Goal: Task Accomplishment & Management: Use online tool/utility

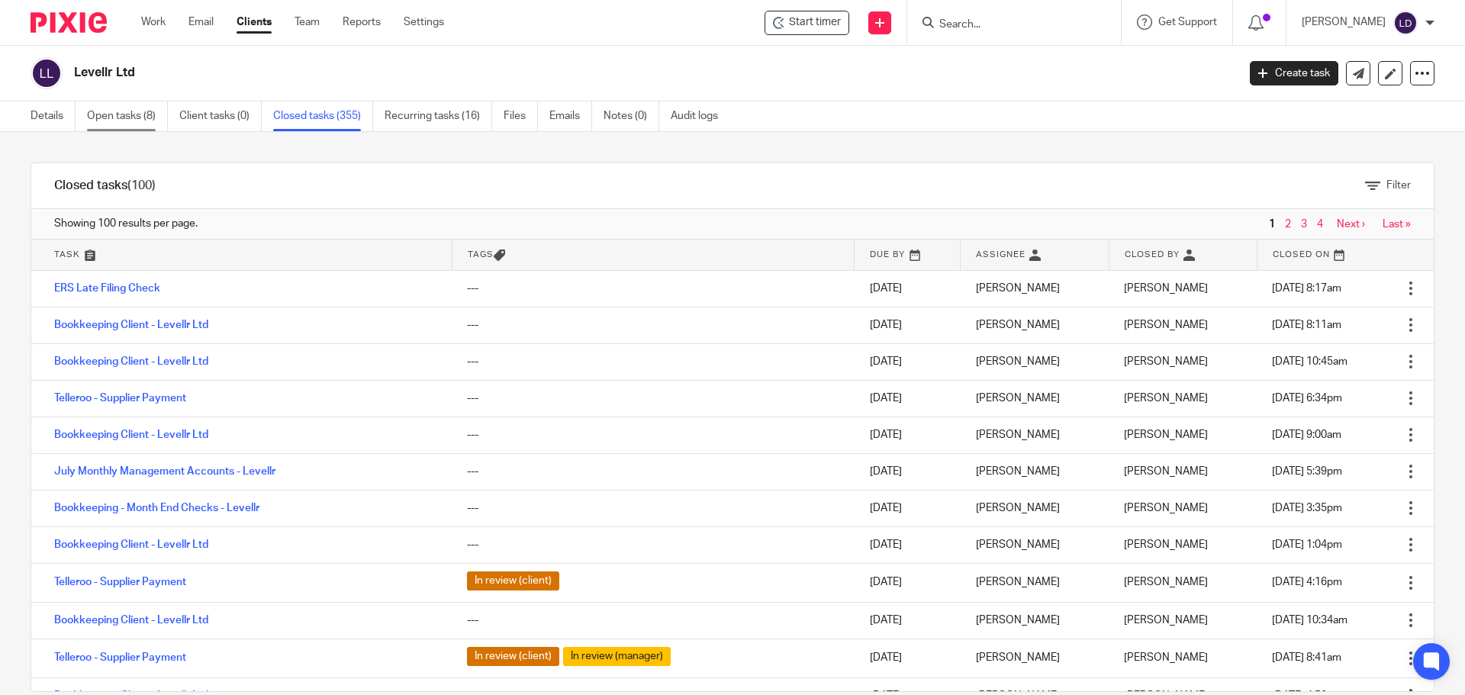
click at [134, 117] on link "Open tasks (8)" at bounding box center [127, 117] width 81 height 30
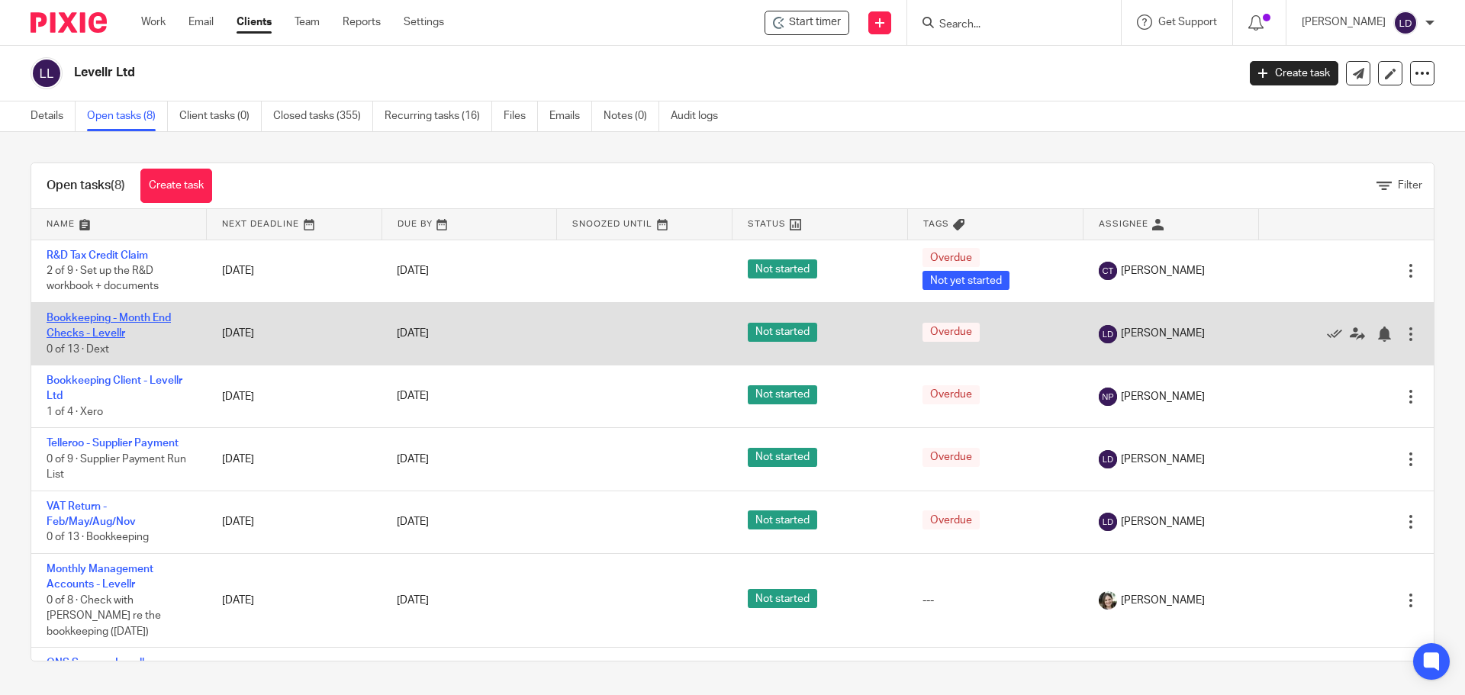
click at [157, 321] on link "Bookkeeping - Month End Checks - Levellr" at bounding box center [109, 326] width 124 height 26
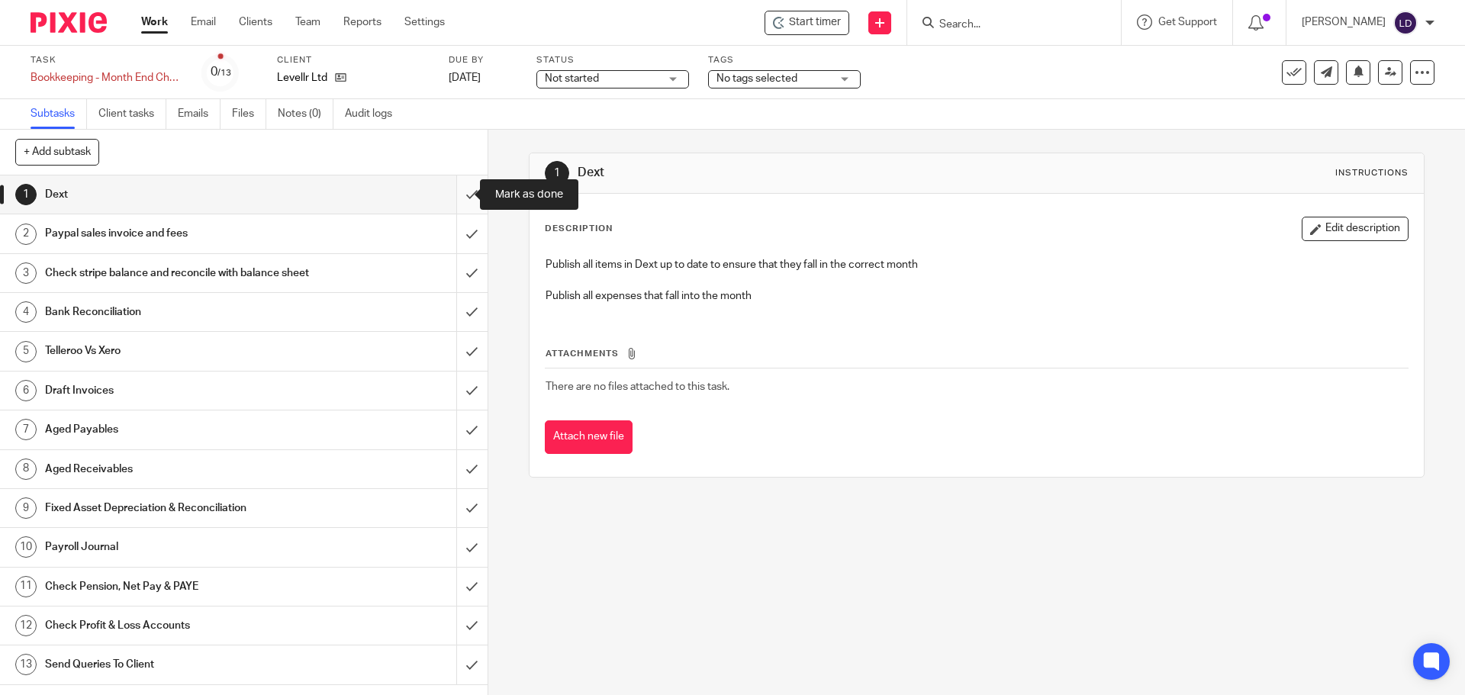
click at [466, 196] on input "submit" at bounding box center [244, 195] width 488 height 38
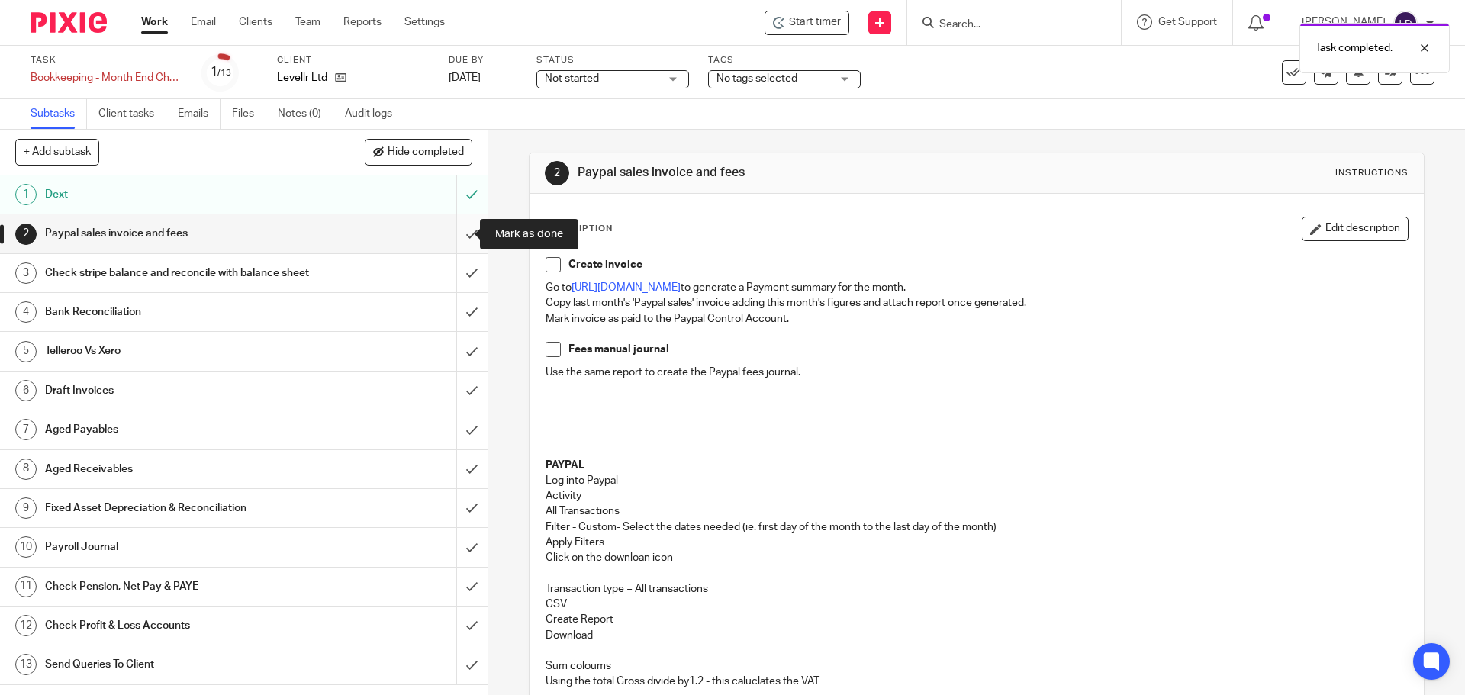
click at [462, 232] on input "submit" at bounding box center [244, 233] width 488 height 38
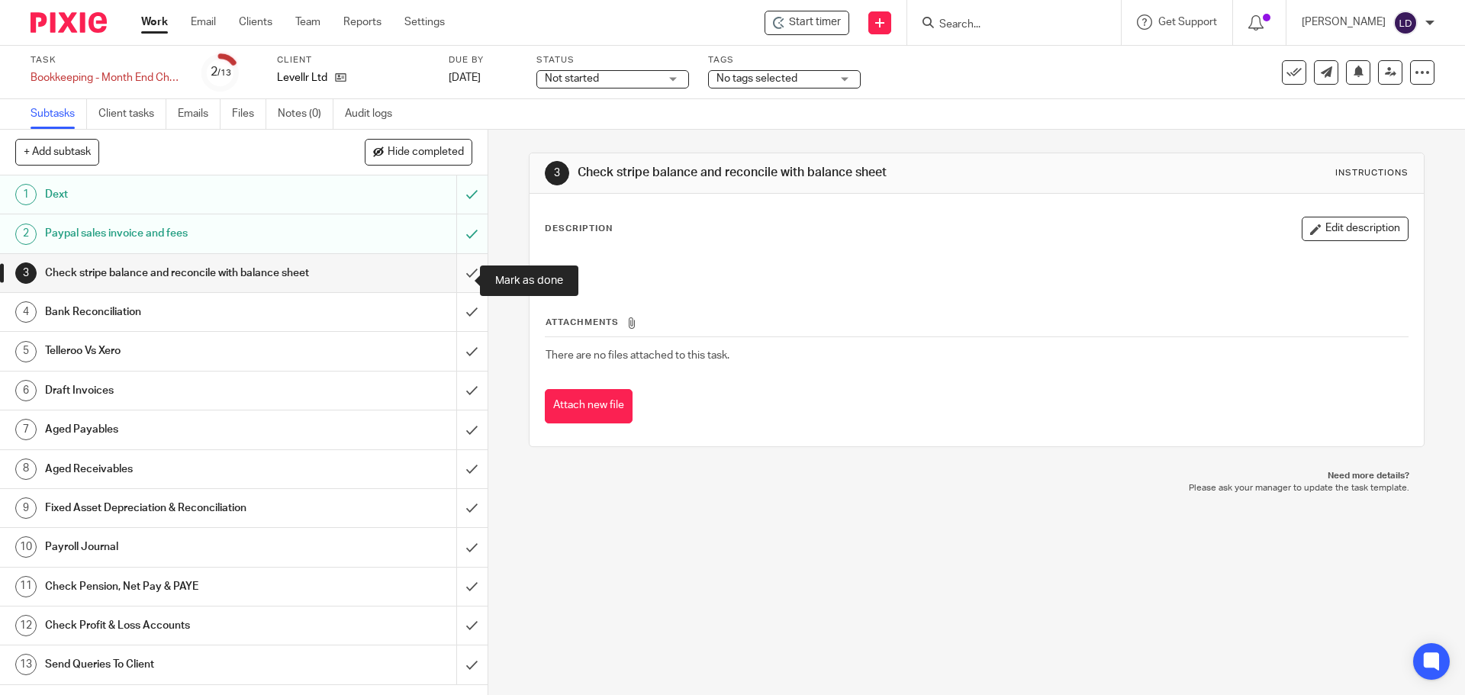
click at [463, 277] on input "submit" at bounding box center [244, 273] width 488 height 38
click at [469, 327] on input "submit" at bounding box center [244, 312] width 488 height 38
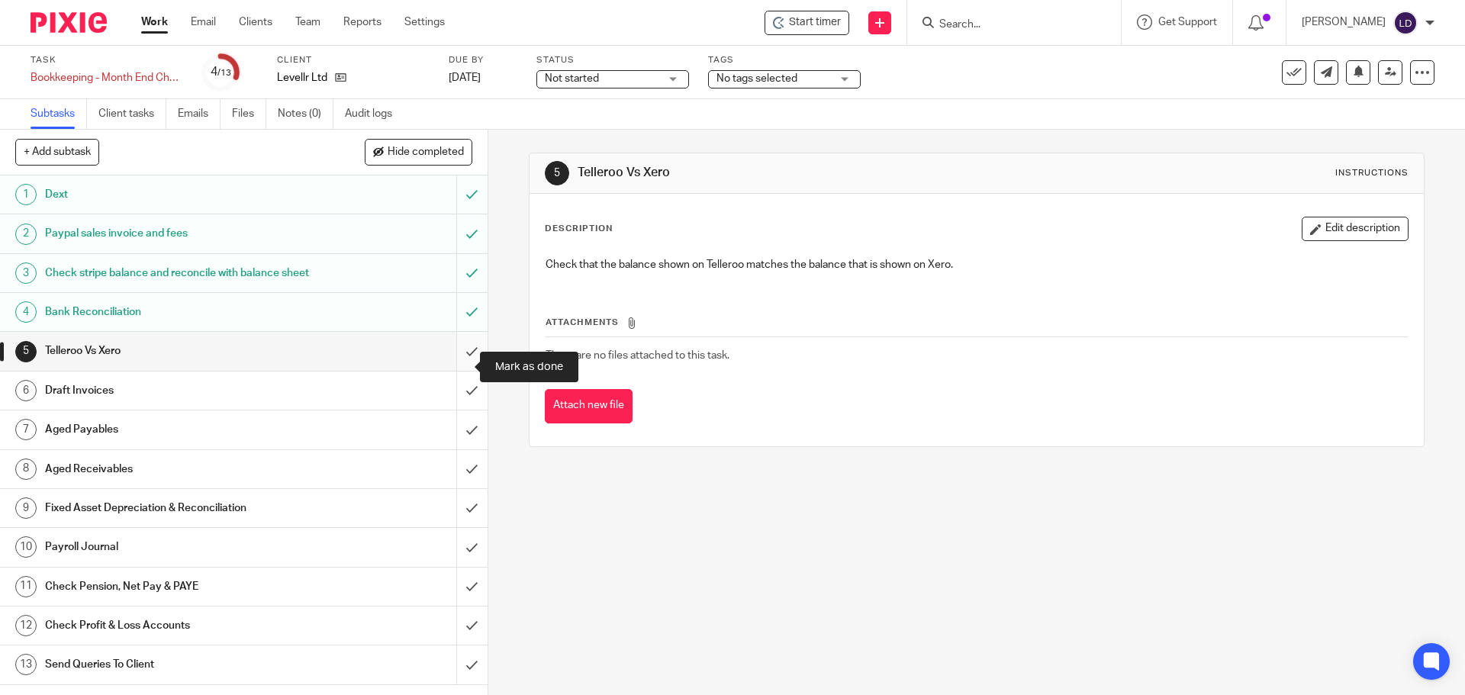
click at [466, 370] on input "submit" at bounding box center [244, 351] width 488 height 38
click at [467, 401] on input "submit" at bounding box center [244, 391] width 488 height 38
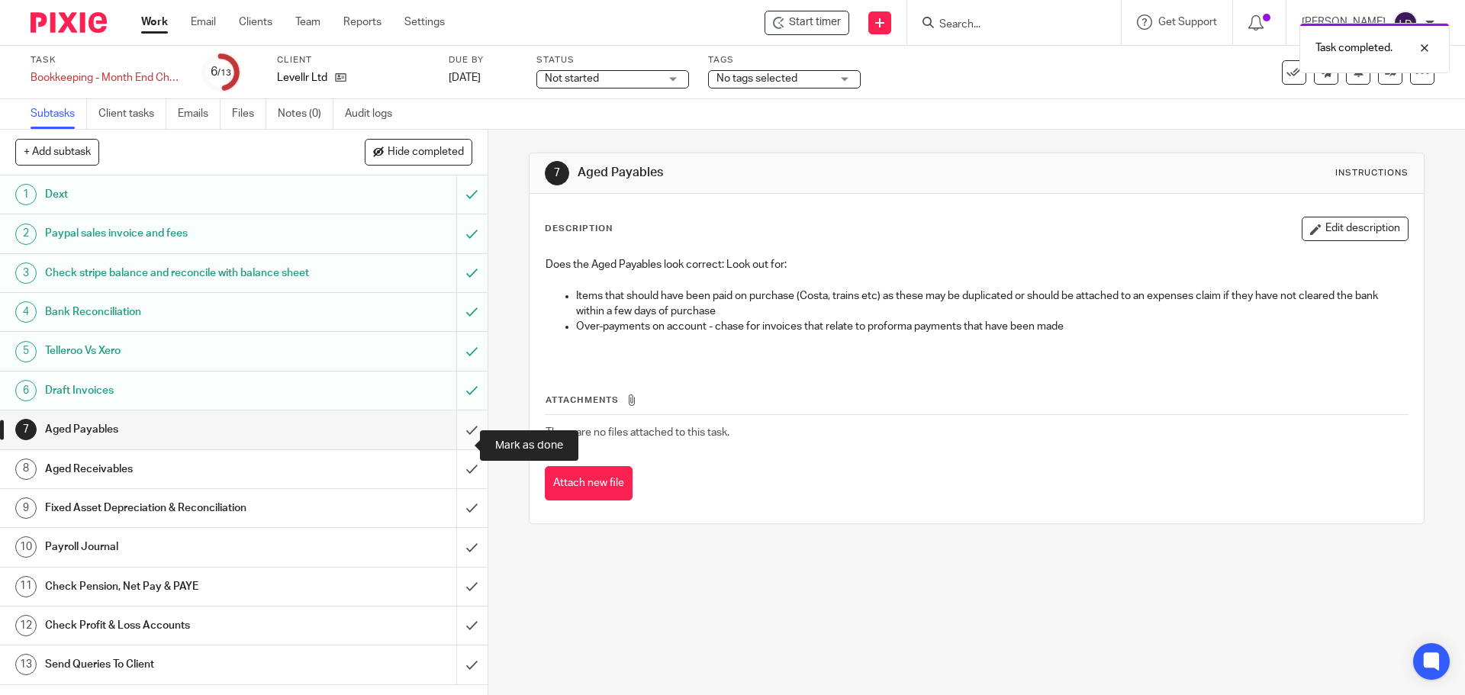
click at [469, 436] on input "submit" at bounding box center [244, 430] width 488 height 38
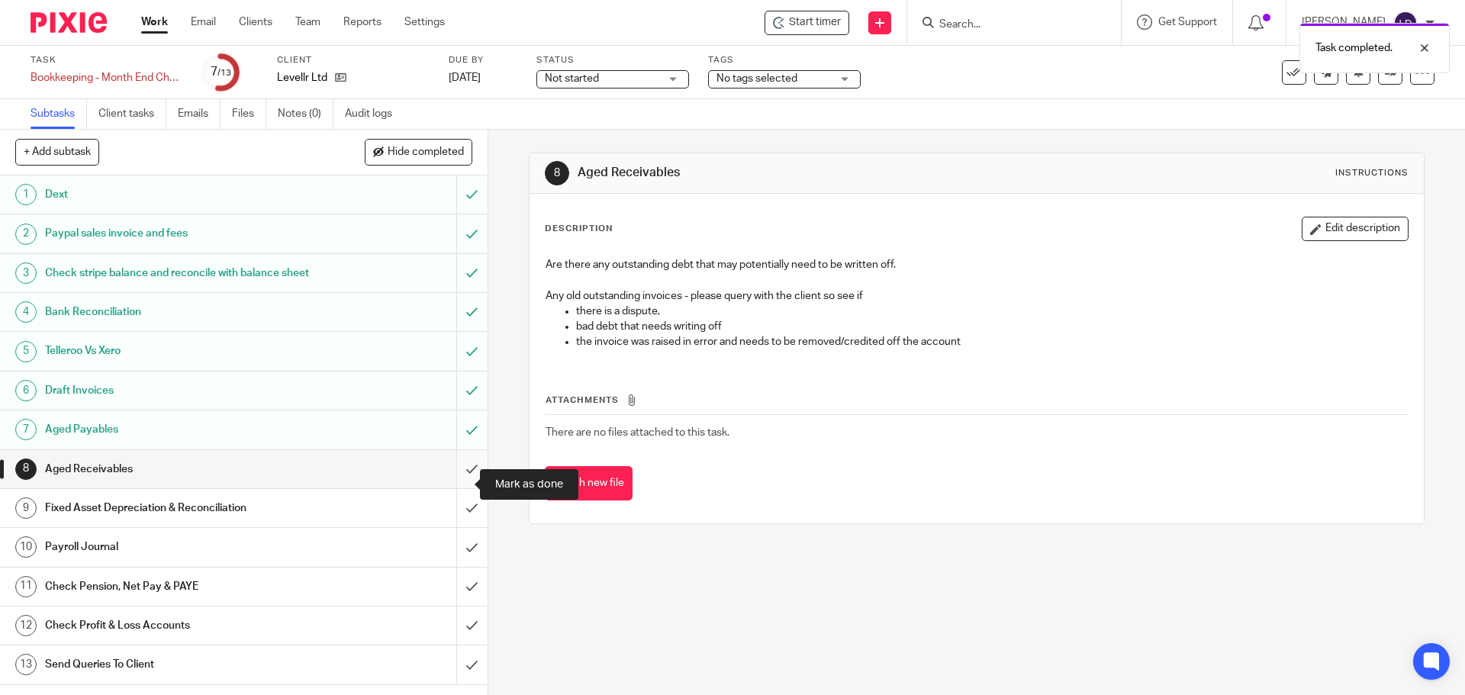
click at [451, 488] on input "submit" at bounding box center [244, 469] width 488 height 38
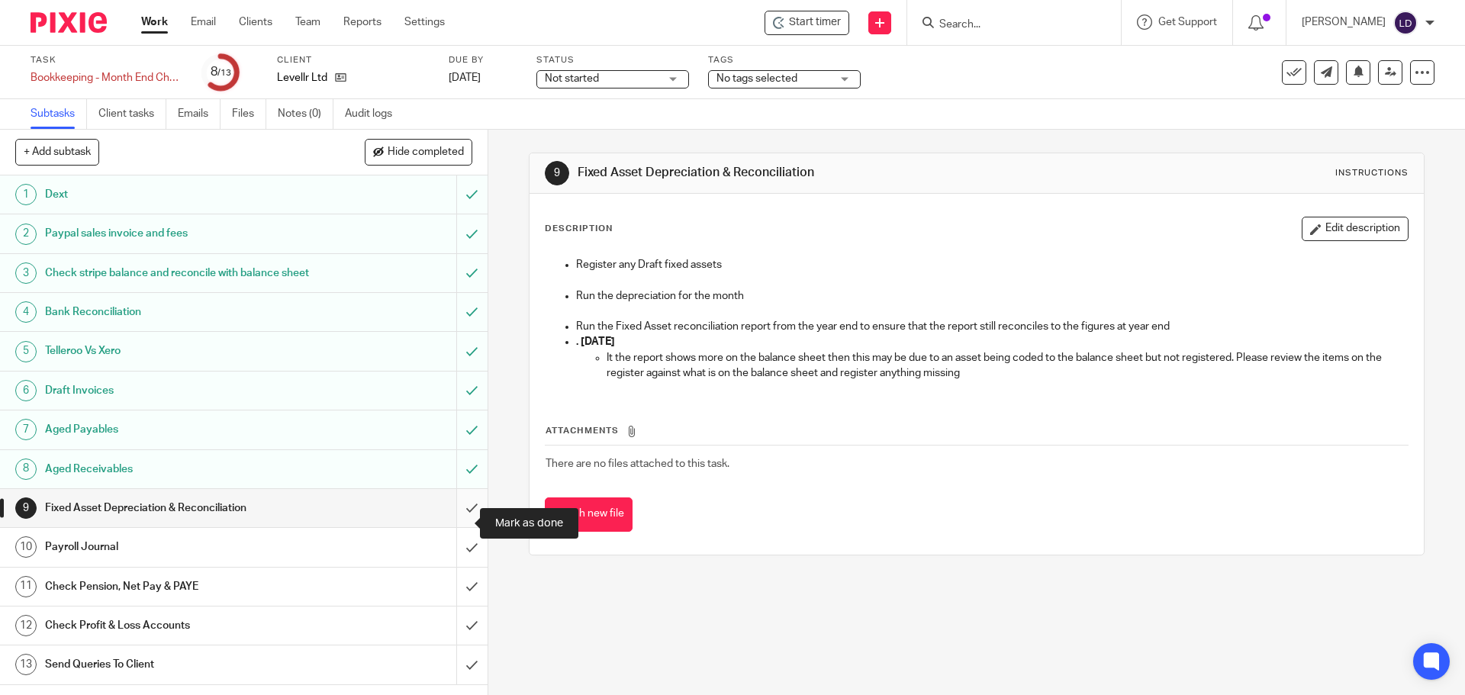
click at [453, 527] on input "submit" at bounding box center [244, 508] width 488 height 38
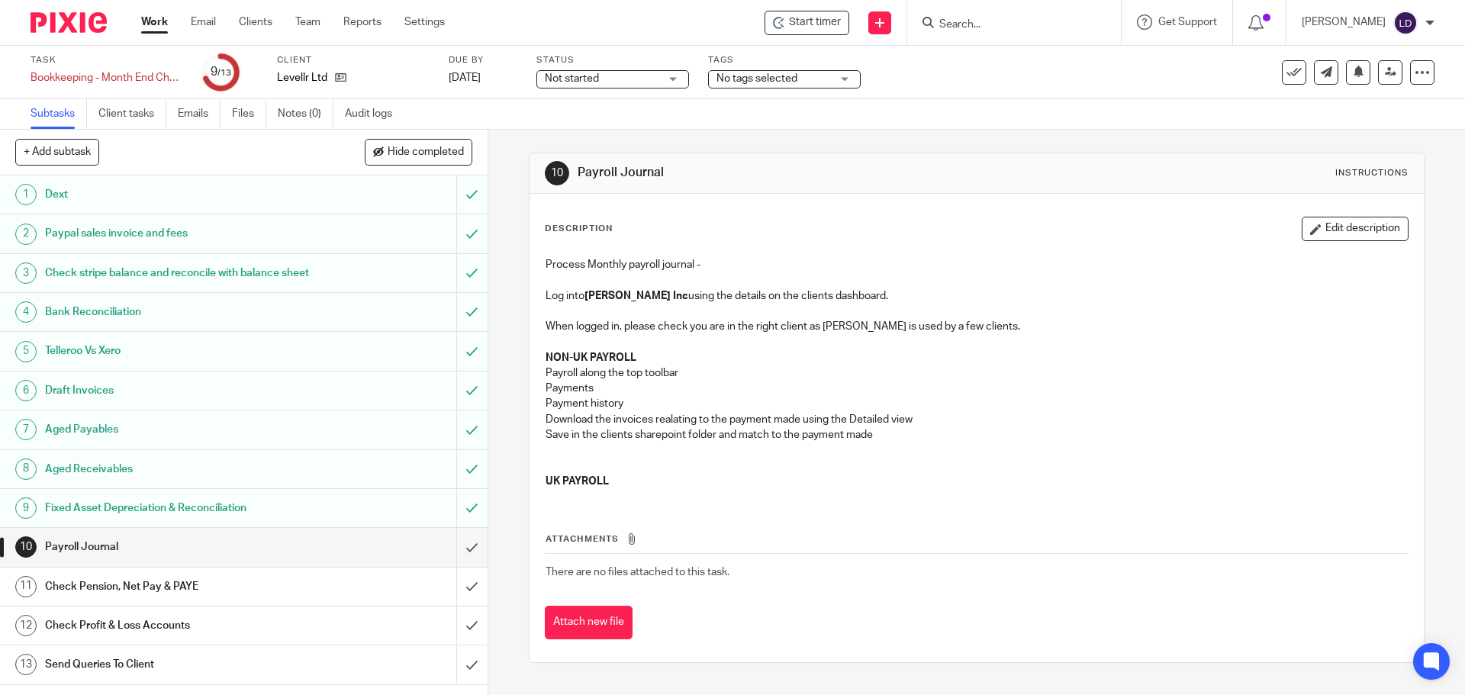
scroll to position [5, 0]
click at [463, 556] on input "submit" at bounding box center [244, 547] width 488 height 38
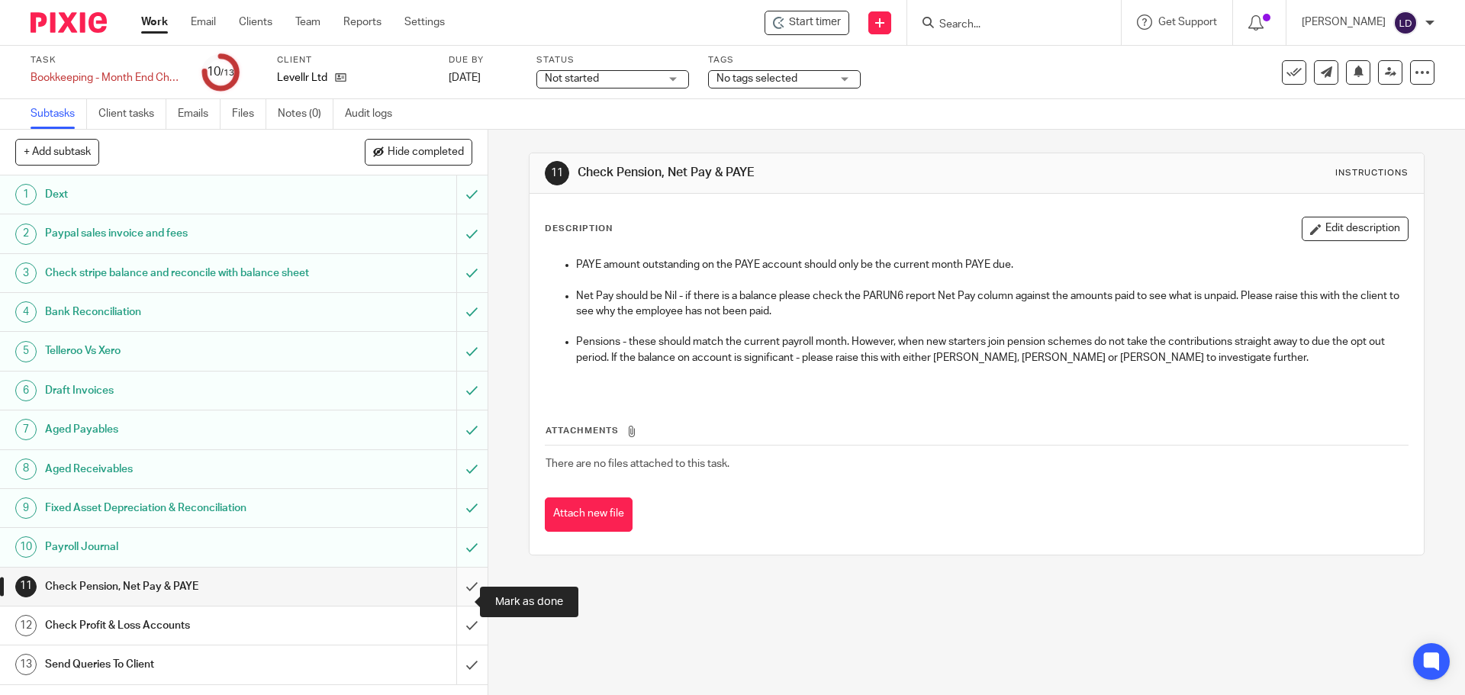
click at [454, 602] on input "submit" at bounding box center [244, 587] width 488 height 38
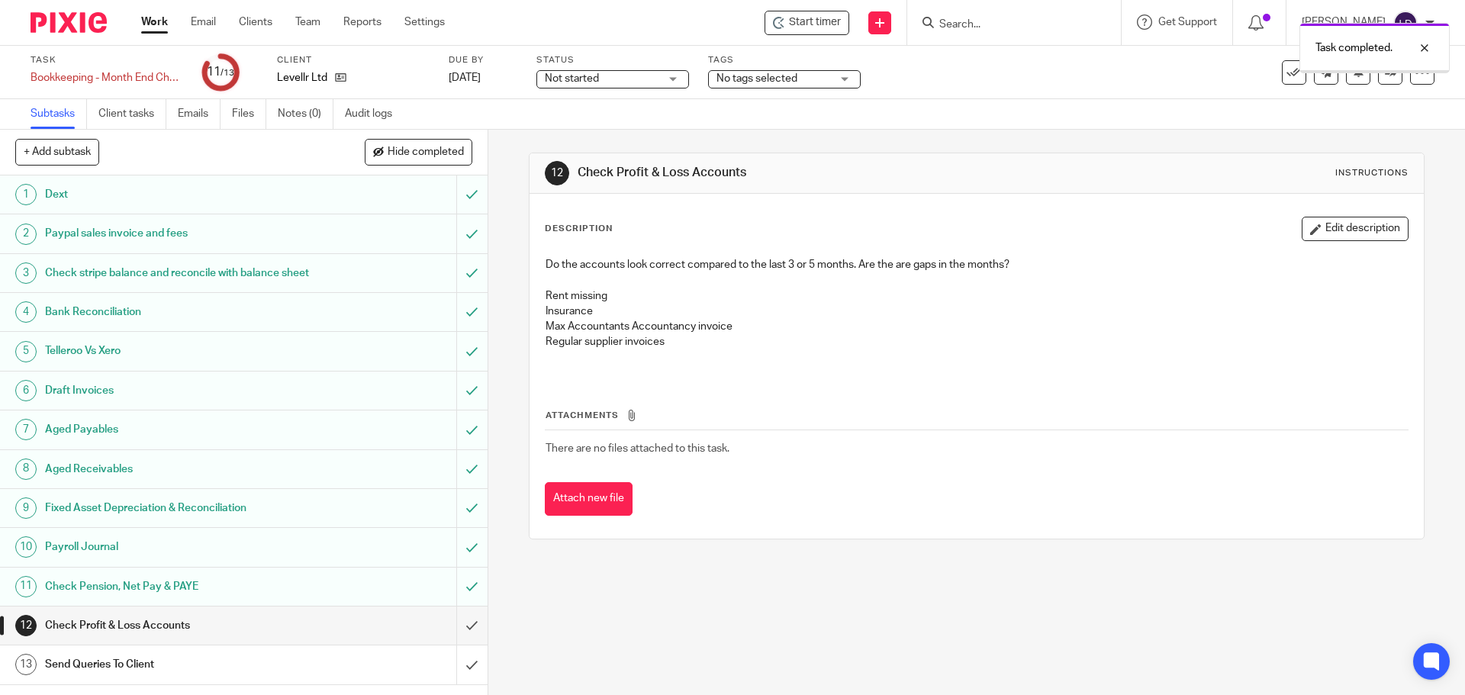
scroll to position [5, 0]
click at [458, 634] on input "submit" at bounding box center [244, 626] width 488 height 38
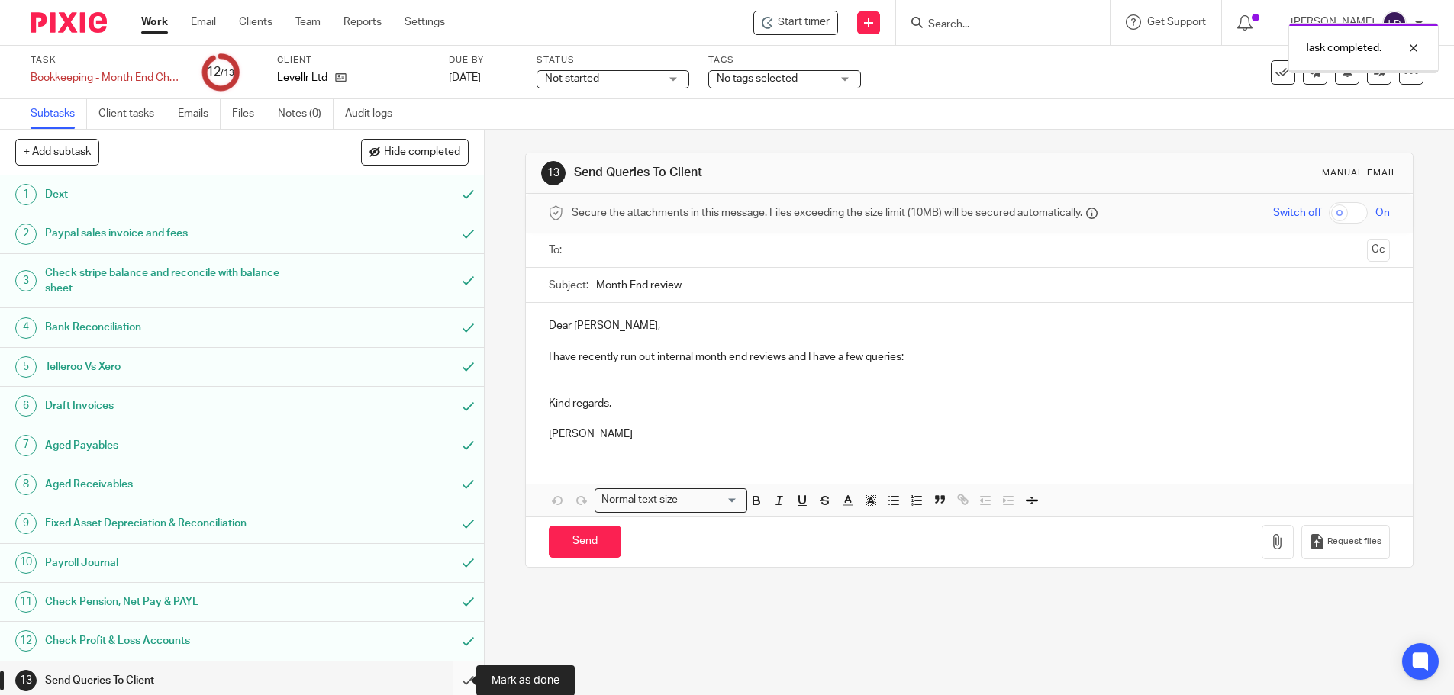
click at [460, 682] on input "submit" at bounding box center [242, 681] width 484 height 38
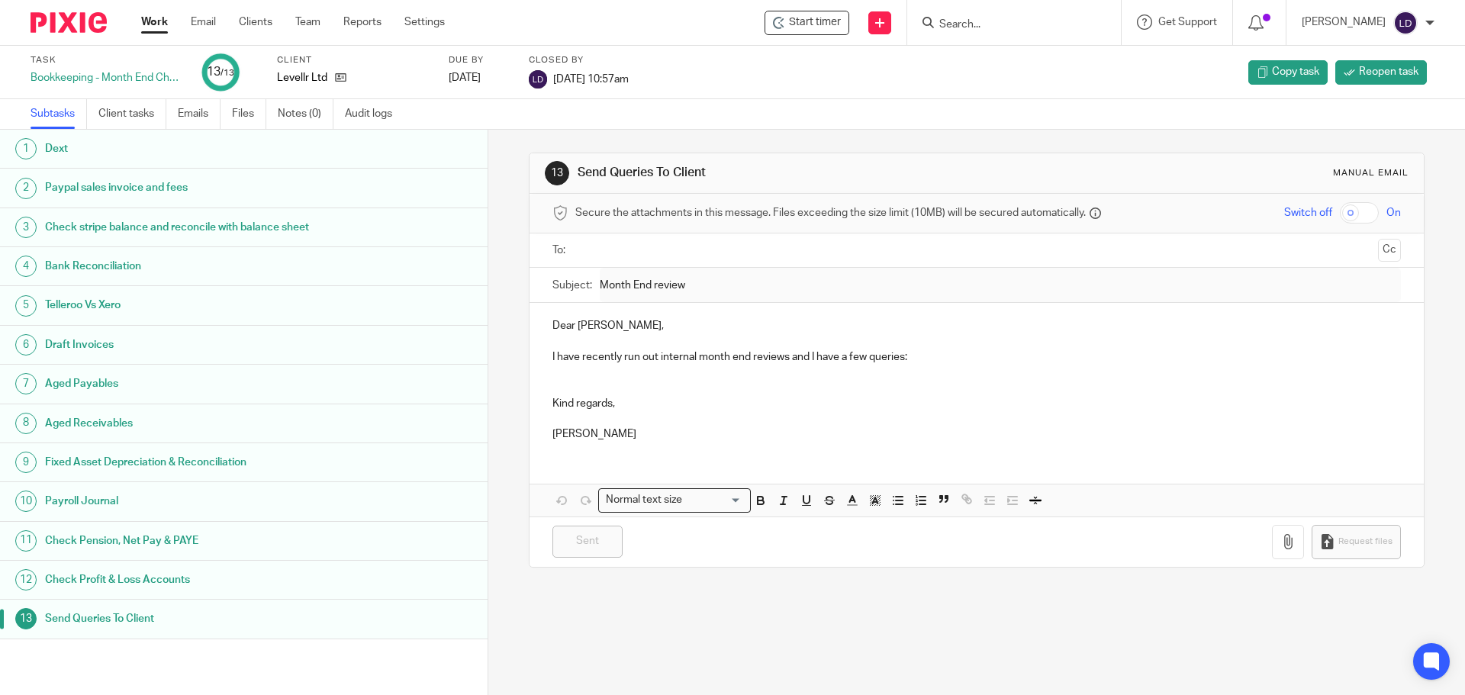
click at [150, 30] on link "Work" at bounding box center [154, 22] width 27 height 15
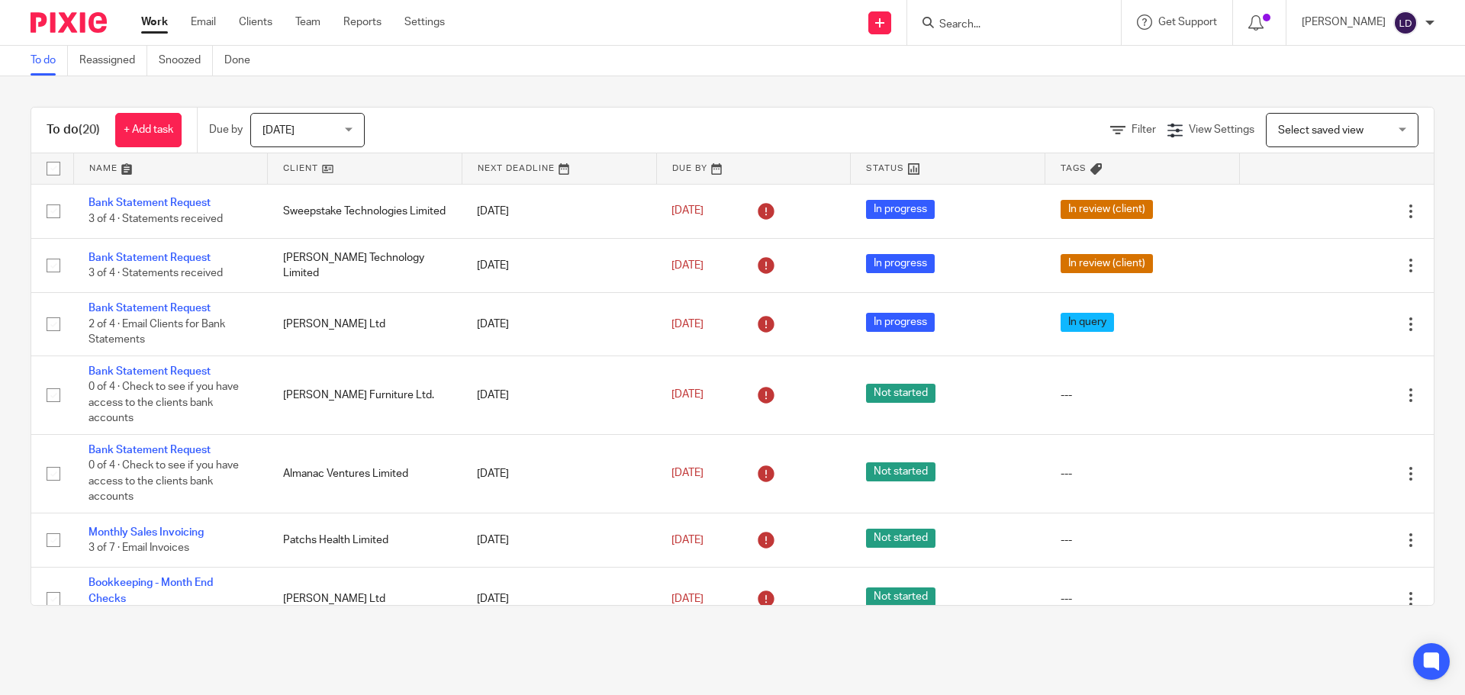
click at [315, 175] on link at bounding box center [365, 168] width 194 height 31
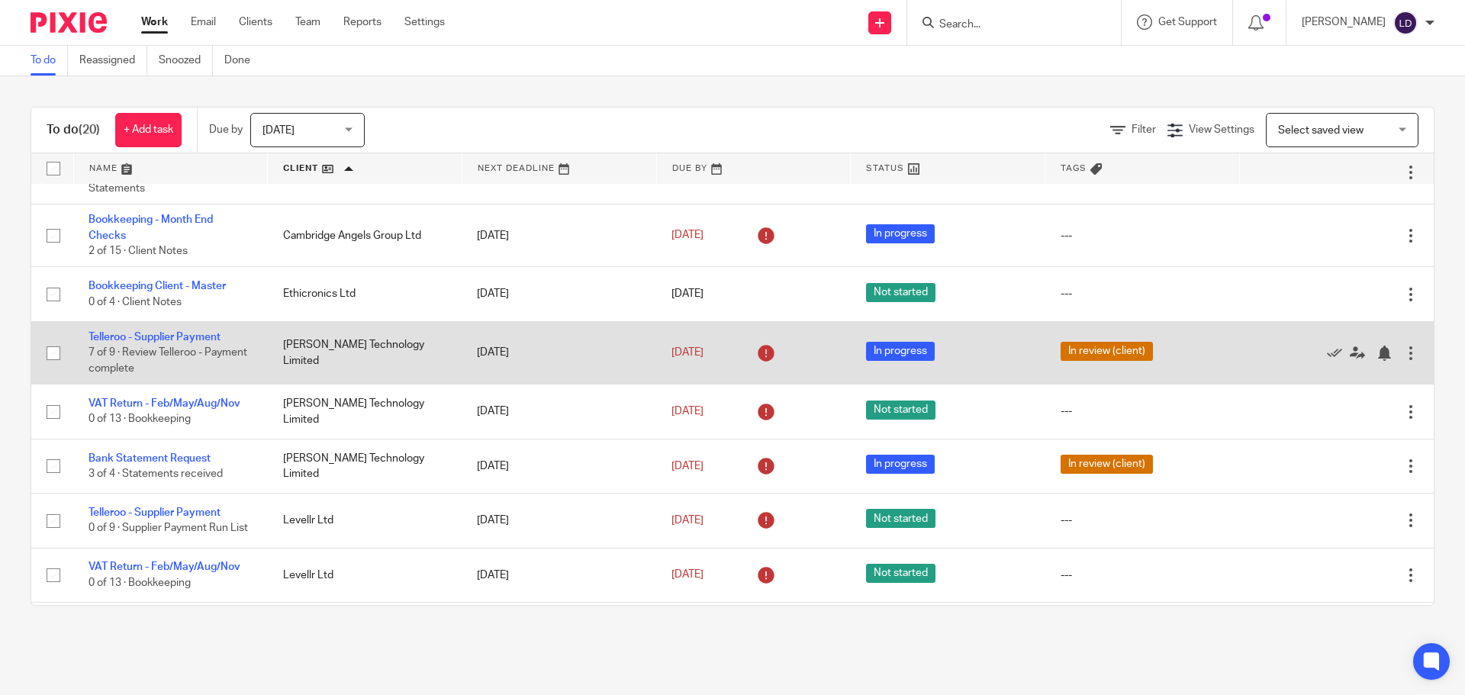
scroll to position [254, 0]
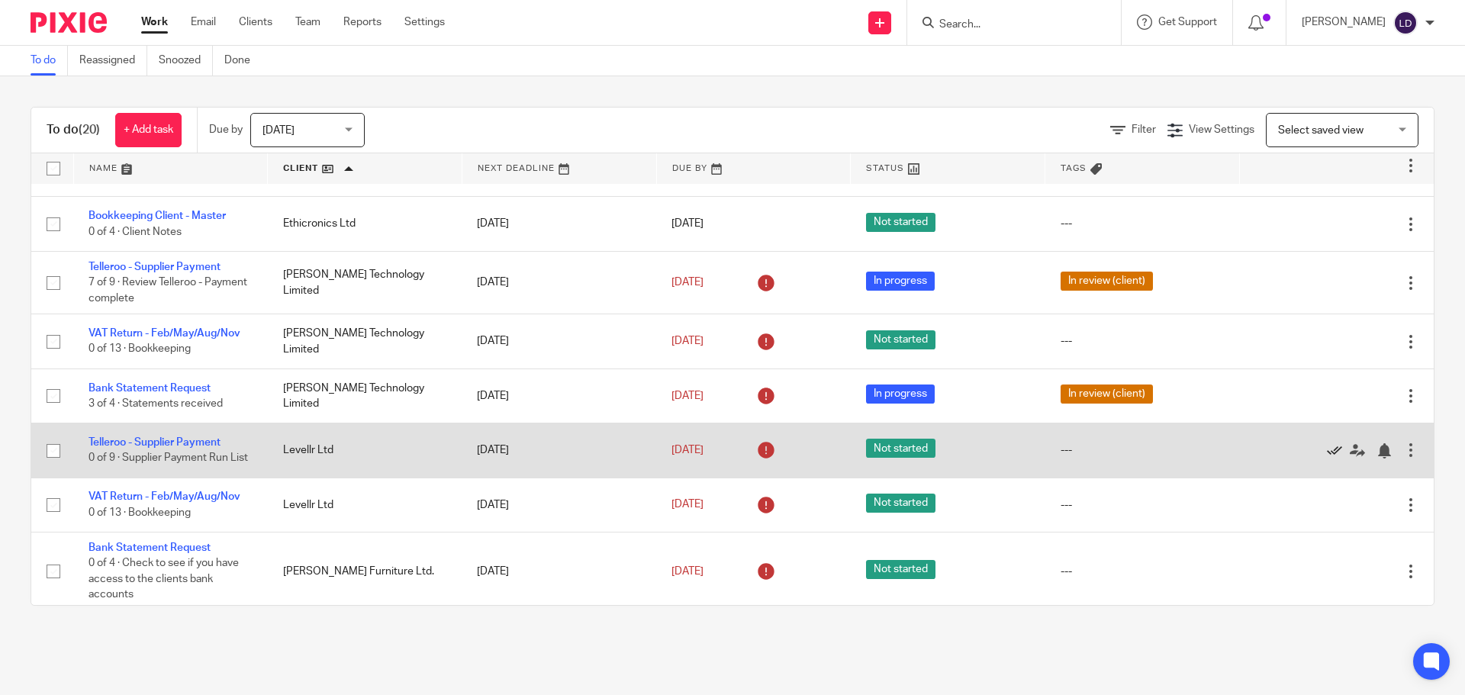
click at [1327, 454] on icon at bounding box center [1334, 450] width 15 height 15
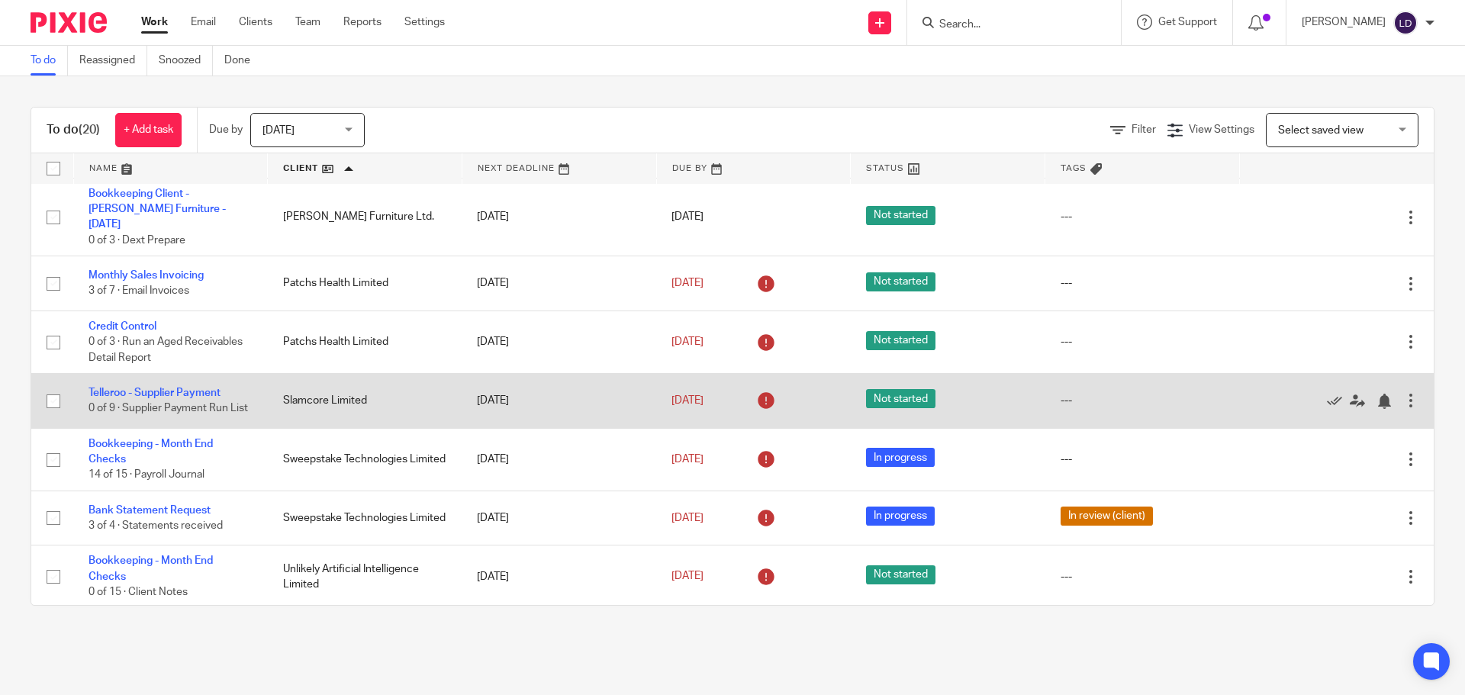
scroll to position [746, 0]
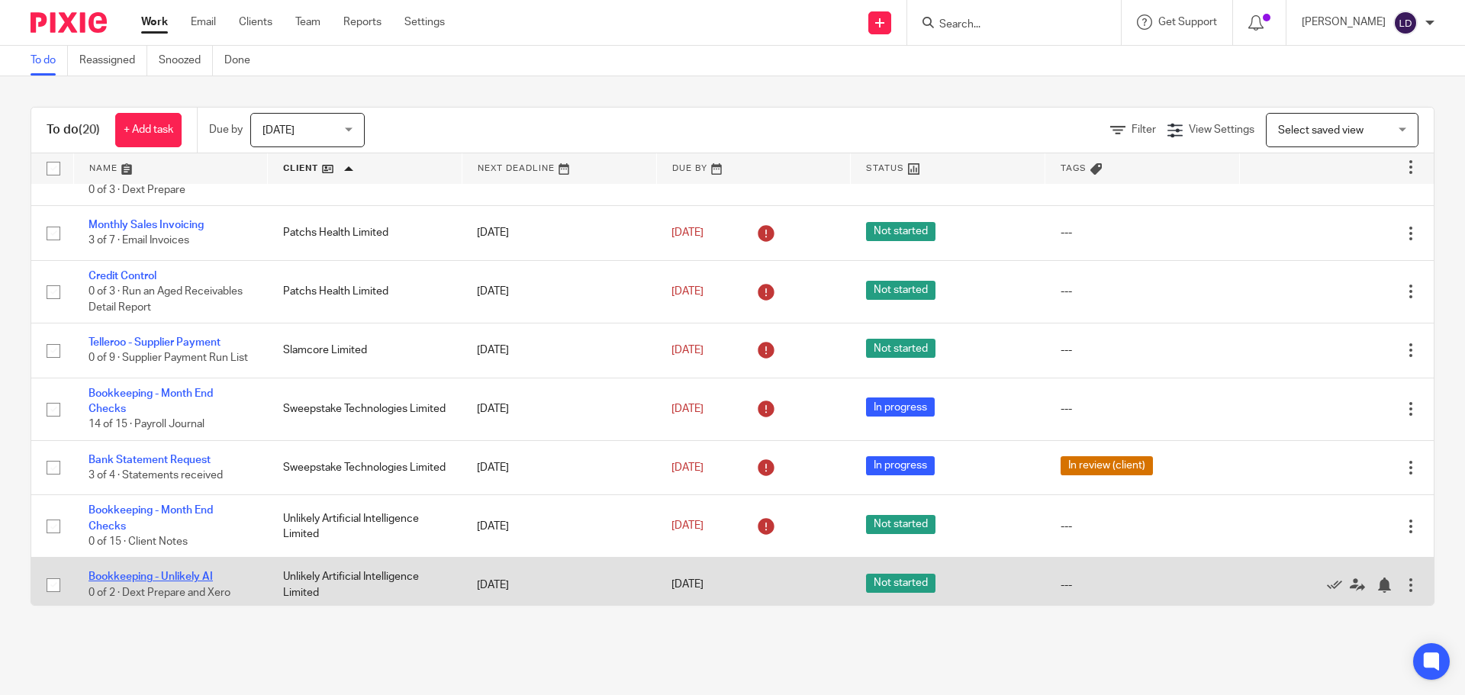
click at [172, 572] on link "Bookkeeping - Unlikely AI" at bounding box center [151, 577] width 124 height 11
